Goal: Transaction & Acquisition: Subscribe to service/newsletter

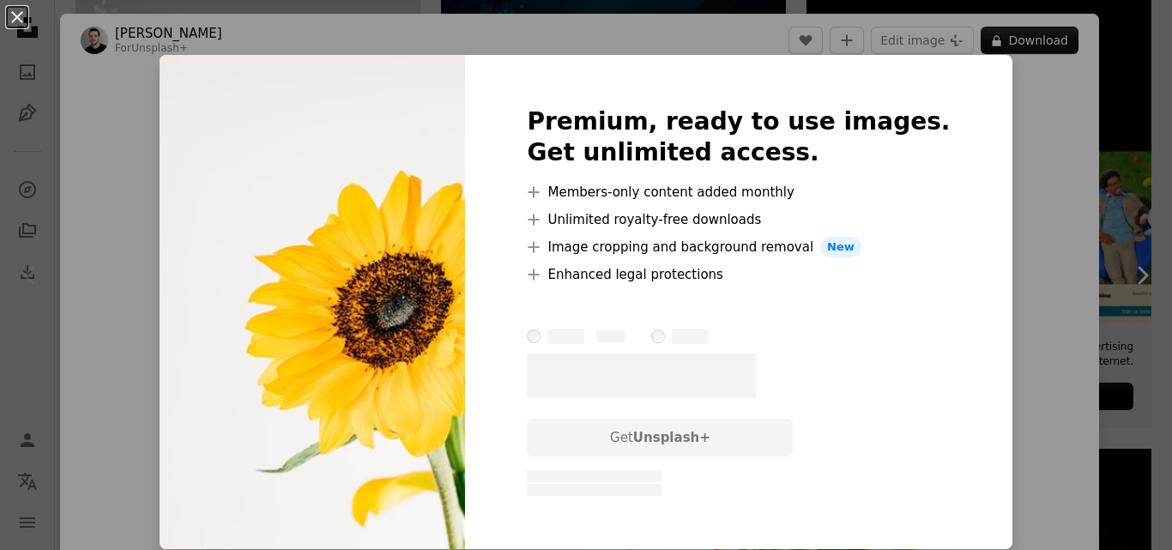
scroll to position [257, 0]
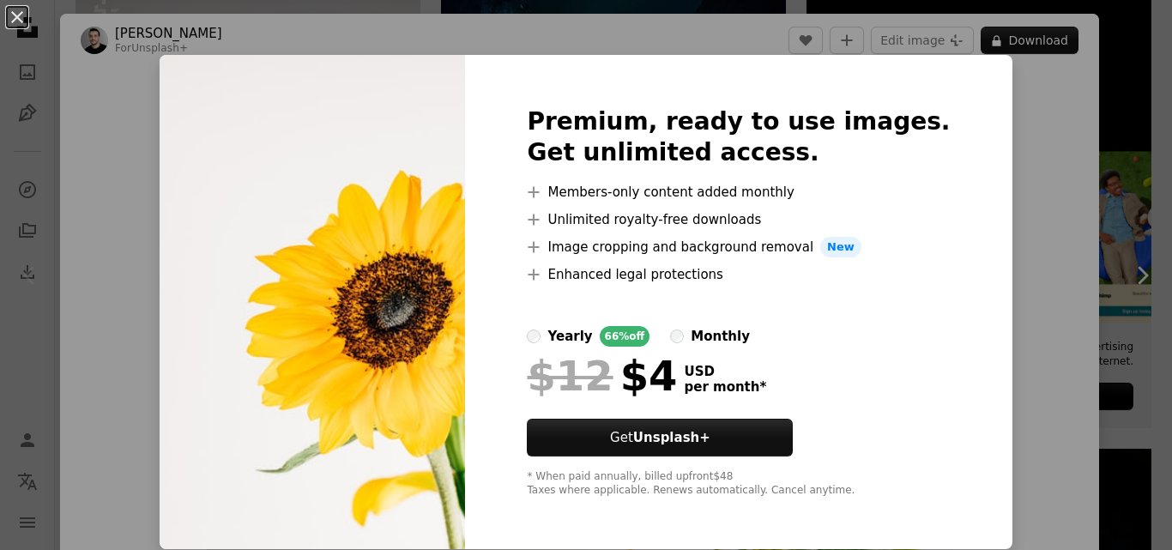
click at [454, 323] on img at bounding box center [312, 302] width 305 height 494
click at [862, 129] on h2 "Premium, ready to use images. Get unlimited access." at bounding box center [738, 137] width 423 height 62
click at [398, 133] on img at bounding box center [312, 302] width 305 height 494
drag, startPoint x: 629, startPoint y: 181, endPoint x: 639, endPoint y: 181, distance: 10.3
click at [635, 181] on div "Premium, ready to use images. Get unlimited access. A plus sign Members-only co…" at bounding box center [738, 302] width 546 height 494
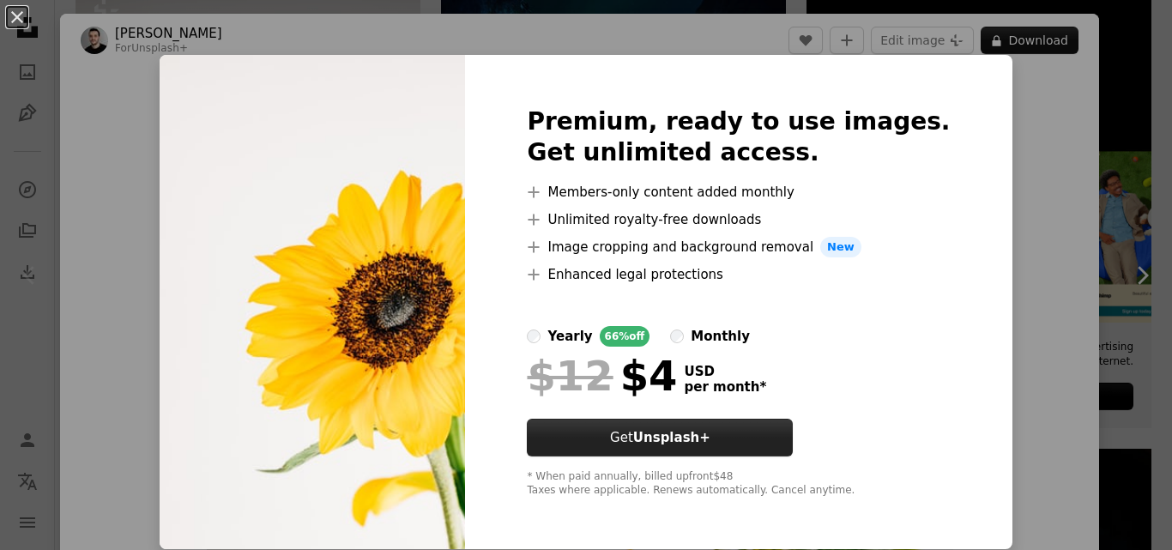
click at [708, 423] on button "Get Unsplash+" at bounding box center [660, 438] width 266 height 38
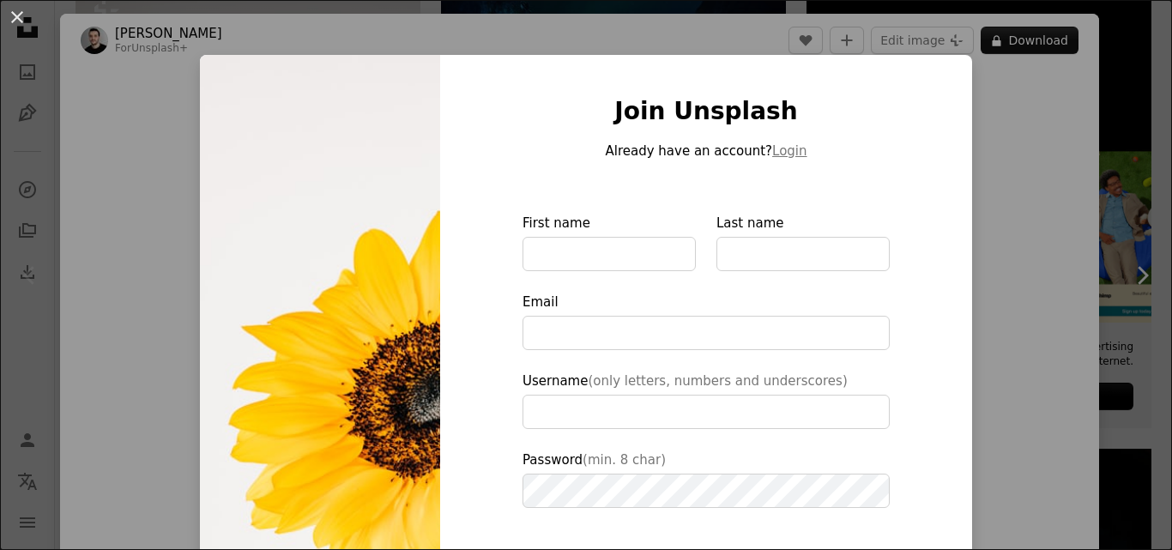
click at [384, 178] on img at bounding box center [320, 388] width 240 height 666
click at [980, 66] on div "An X shape Join Unsplash Already have an account? Login First name Last name Em…" at bounding box center [586, 275] width 1172 height 550
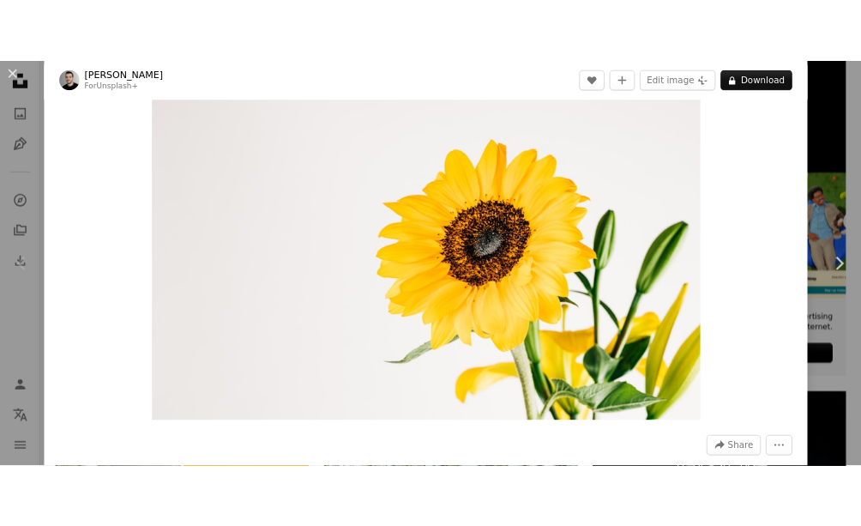
scroll to position [86, 0]
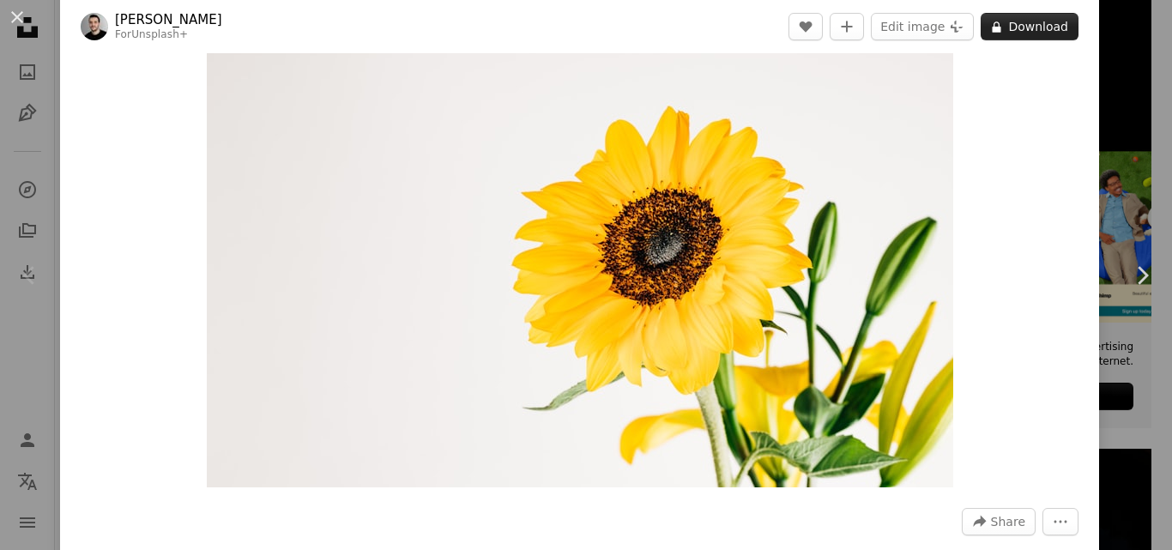
drag, startPoint x: 1030, startPoint y: 27, endPoint x: 1010, endPoint y: 33, distance: 21.4
click at [1026, 30] on button "A lock Download" at bounding box center [1029, 26] width 98 height 27
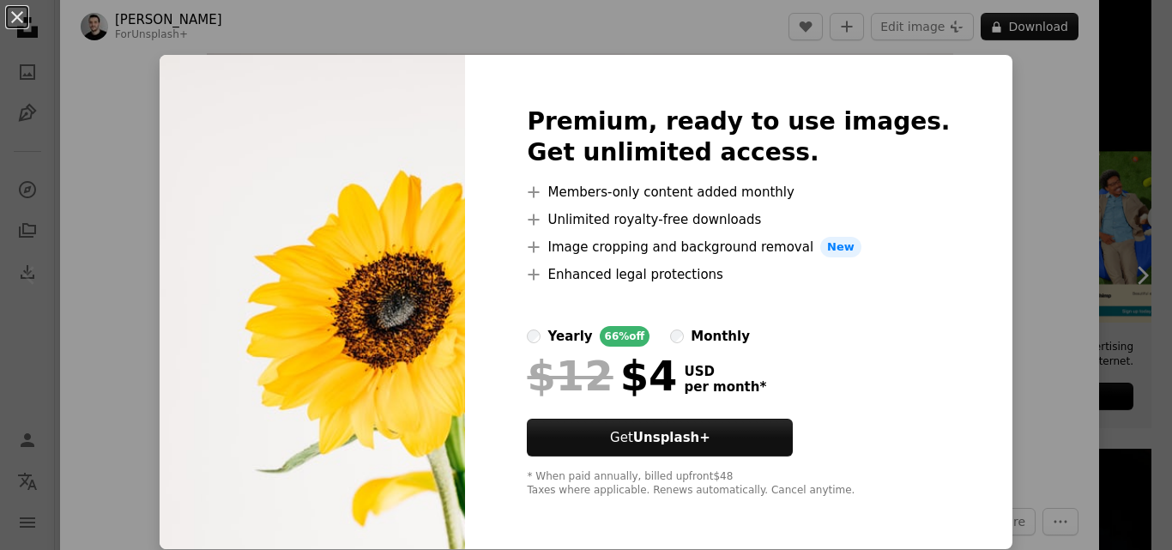
click at [684, 252] on li "A plus sign Image cropping and background removal New" at bounding box center [738, 247] width 423 height 21
click at [683, 247] on li "A plus sign Image cropping and background removal New" at bounding box center [738, 247] width 423 height 21
click at [839, 244] on span "New" at bounding box center [840, 247] width 41 height 21
click at [731, 220] on li "A plus sign Unlimited royalty-free downloads" at bounding box center [738, 219] width 423 height 21
click at [540, 244] on icon "A plus sign" at bounding box center [534, 247] width 14 height 14
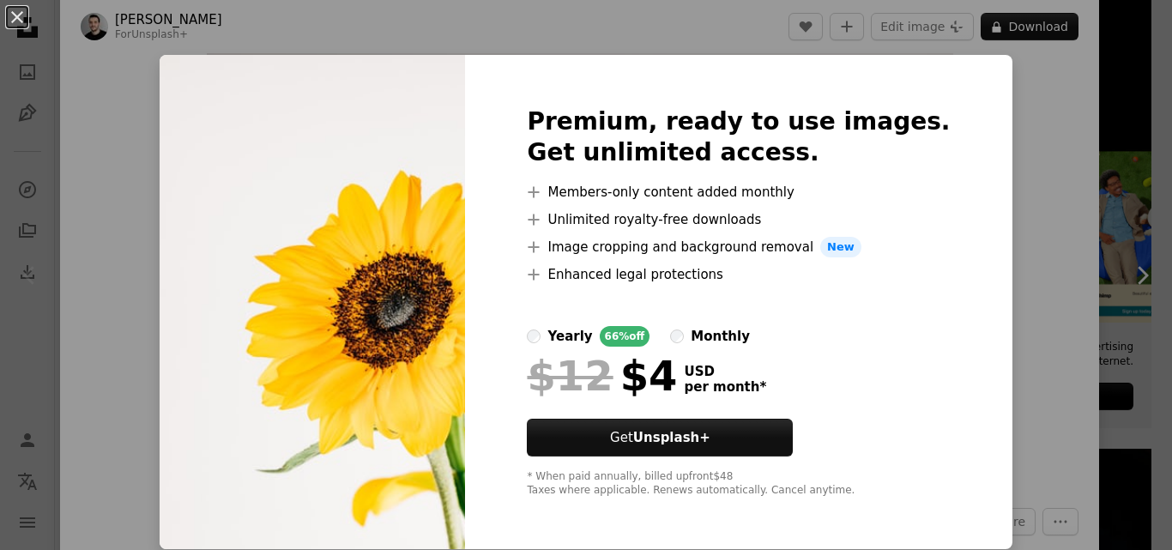
click at [540, 244] on icon "A plus sign" at bounding box center [534, 247] width 14 height 14
click at [539, 218] on icon at bounding box center [533, 219] width 11 height 11
